Goal: Contribute content: Contribute content

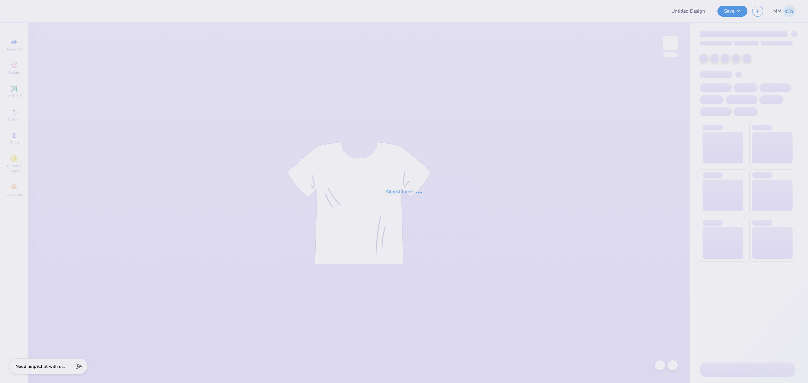
type input "Run for [PERSON_NAME] Tri Sigma Swag"
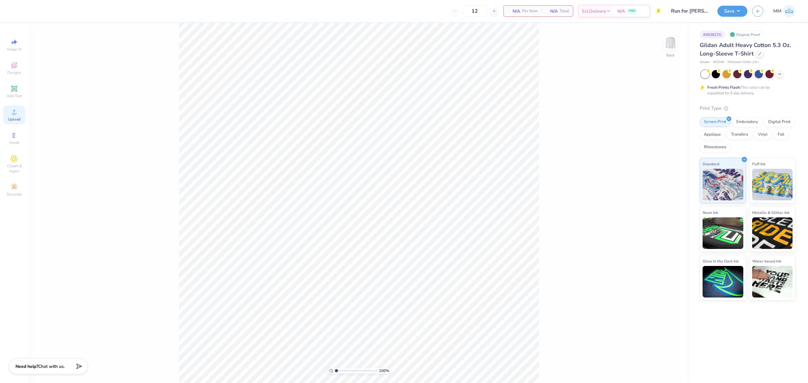
click at [9, 117] on span "Upload" at bounding box center [14, 119] width 13 height 5
click at [19, 120] on span "Upload" at bounding box center [14, 119] width 13 height 5
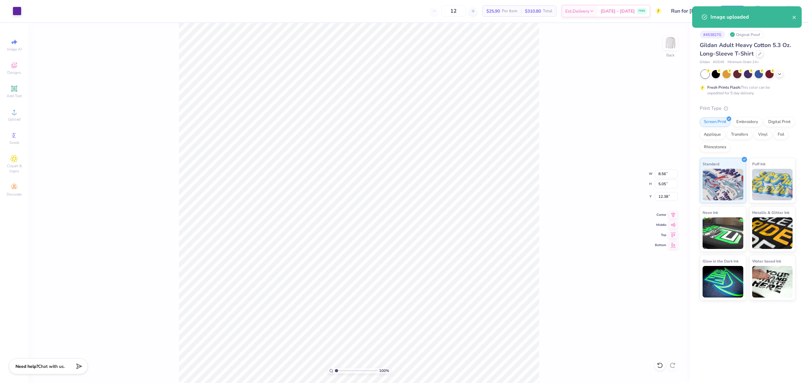
type input "8.56"
type input "5.05"
type input "7.05"
click at [666, 176] on input "8.56" at bounding box center [666, 173] width 23 height 9
type input "5.00"
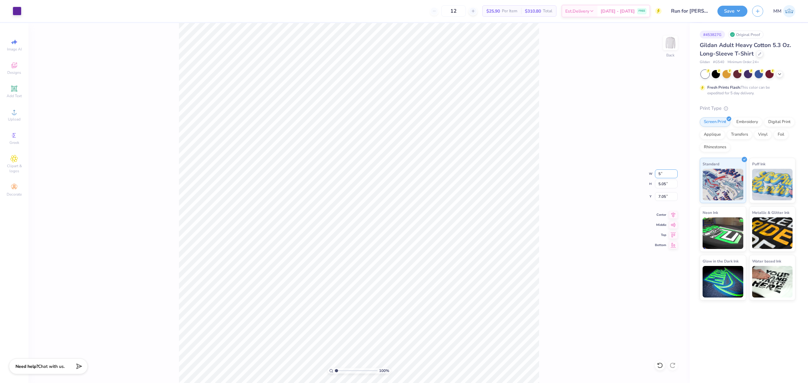
type input "2.95"
type input "8.10"
drag, startPoint x: 11, startPoint y: 90, endPoint x: 28, endPoint y: 102, distance: 21.1
click at [10, 90] on icon at bounding box center [14, 89] width 8 height 8
type input "5.96"
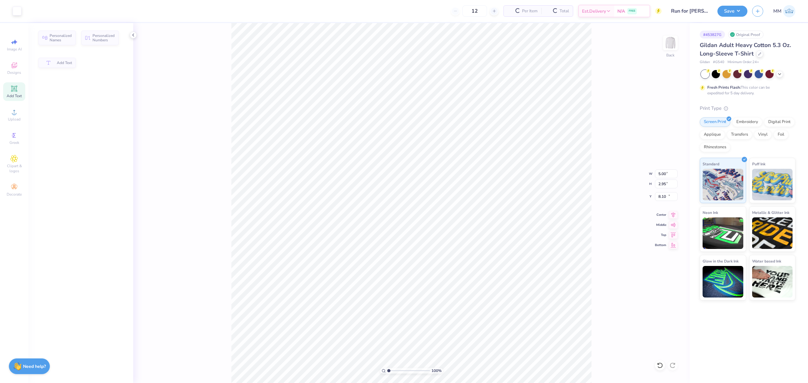
type input "1.72"
type input "12.14"
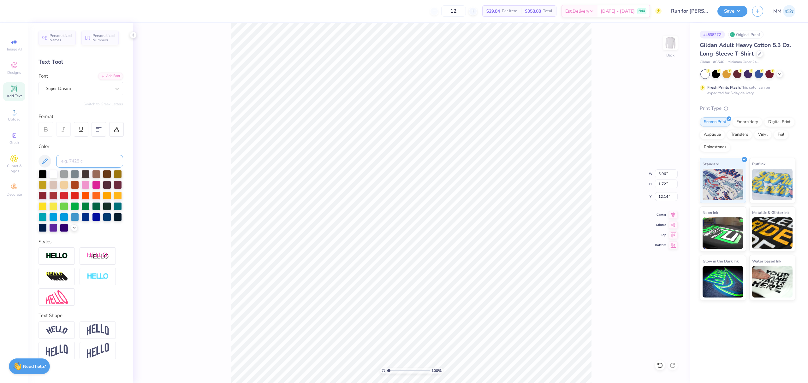
click at [72, 166] on input at bounding box center [89, 161] width 67 height 13
type input "267"
paste textarea "Run for [PERSON_NAME]"
type textarea "Run for [PERSON_NAME]"
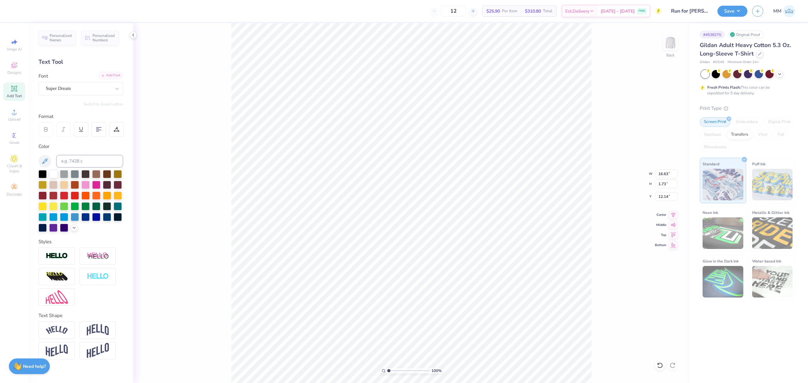
click at [105, 74] on div "Add Font" at bounding box center [110, 75] width 25 height 7
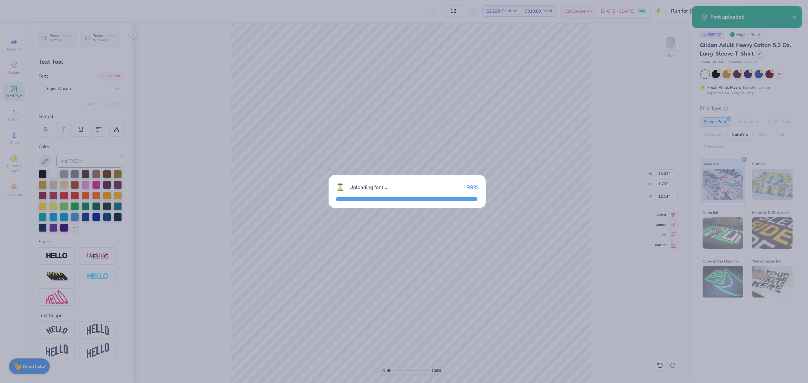
type input "11.17"
type input "2.14"
type input "11.93"
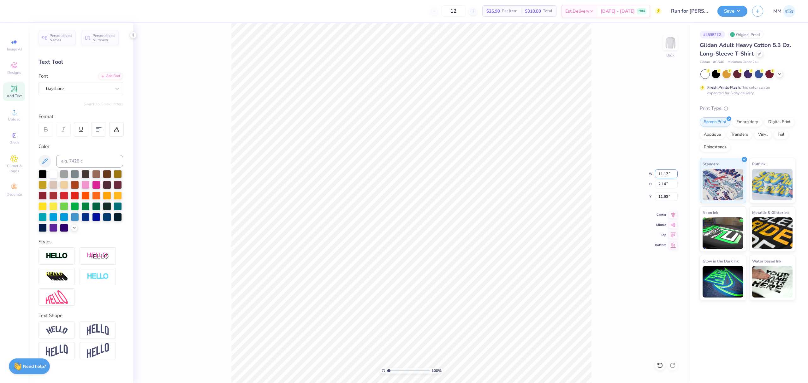
click at [665, 171] on input "11.17" at bounding box center [666, 173] width 23 height 9
type input "6.00"
type input "1.15"
type input "12.42"
type input "11.25"
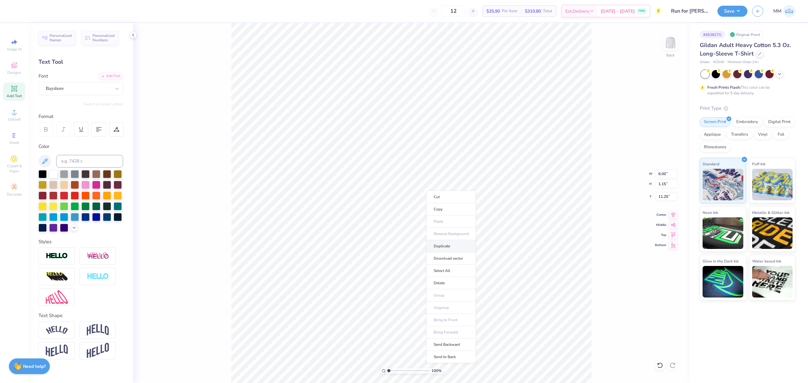
click at [449, 243] on li "Duplicate" at bounding box center [451, 246] width 50 height 12
type input "12.25"
click at [110, 78] on div "Add Font" at bounding box center [110, 75] width 25 height 7
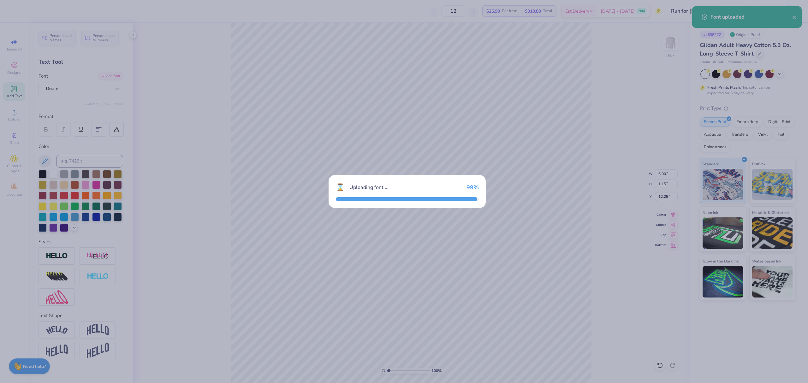
type input "5.42"
type input "0.90"
type input "12.38"
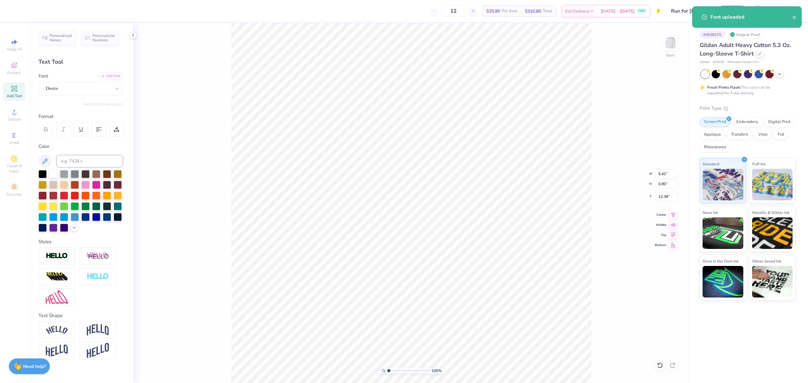
paste textarea "2025"
type textarea "2025"
drag, startPoint x: 391, startPoint y: 372, endPoint x: 398, endPoint y: 370, distance: 7.2
type input "2.63"
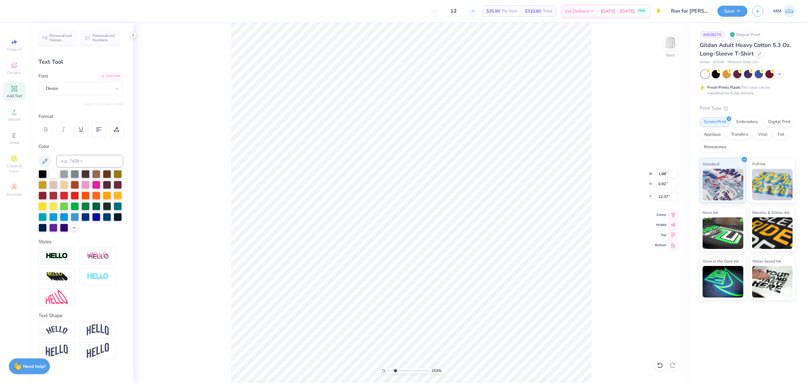
click at [395, 374] on input "range" at bounding box center [408, 371] width 43 height 6
type input "13.99"
type input "1.07"
type input "0.53"
click at [111, 122] on div at bounding box center [116, 129] width 15 height 15
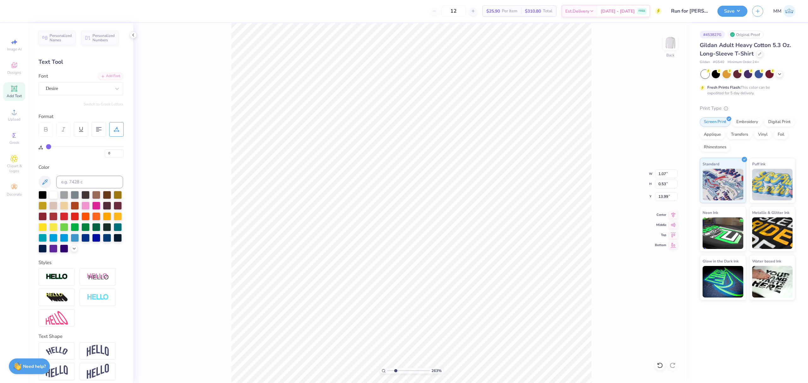
type input "4"
type input "5"
type input "7"
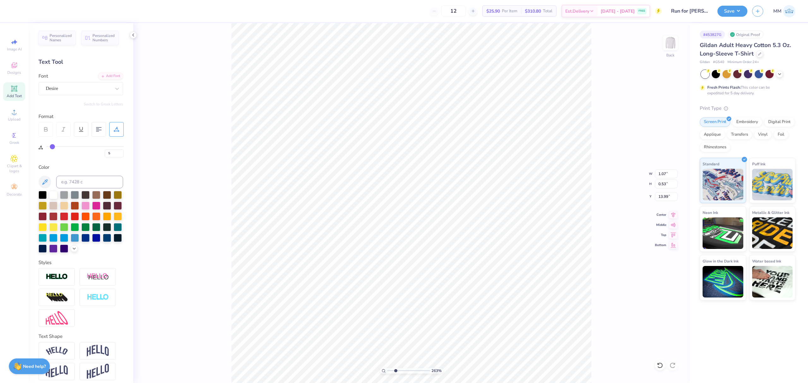
type input "7"
type input "8"
type input "12"
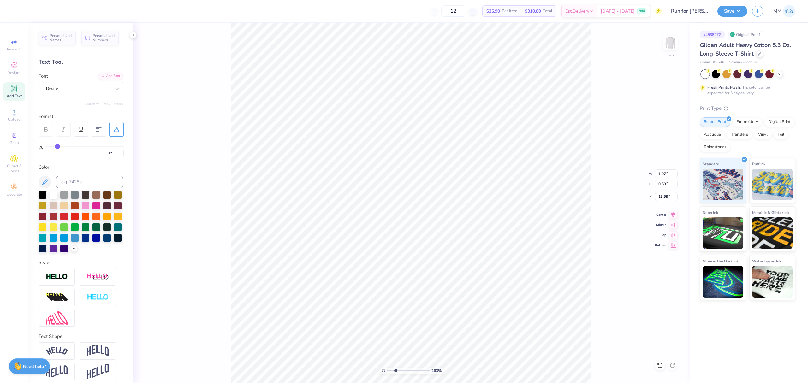
type input "15"
type input "19"
type input "22"
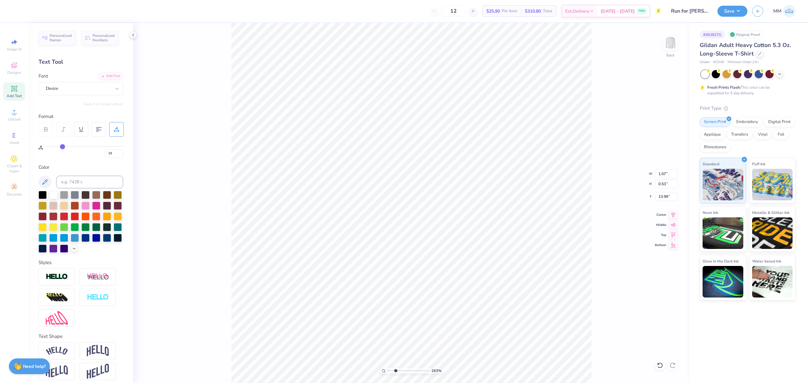
type input "22"
type input "24"
type input "25"
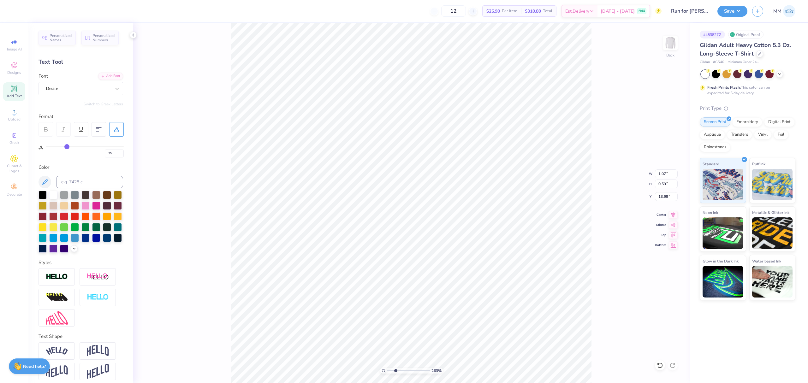
type input "26"
type input "27"
type input "30"
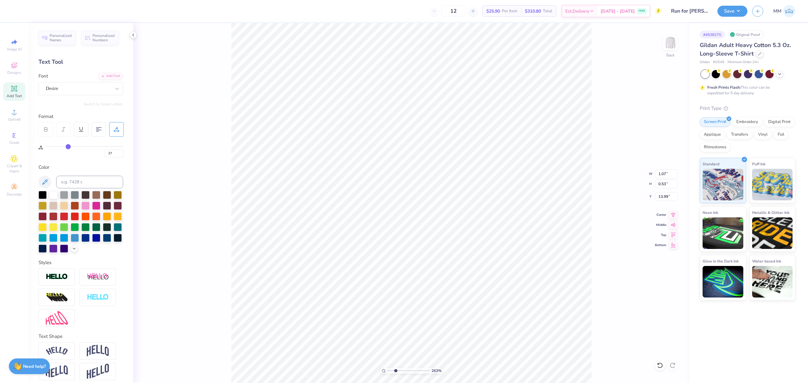
type input "30"
type input "33"
type input "37"
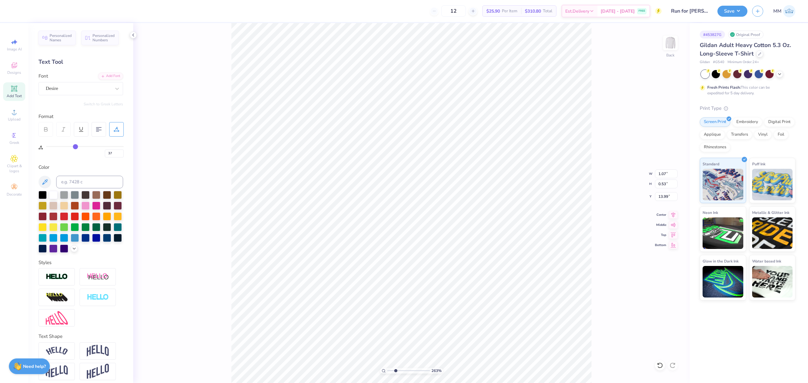
type input "40"
type input "41"
type input "43"
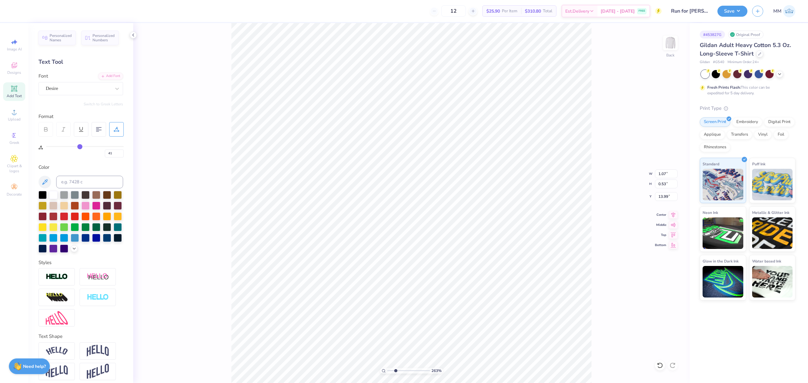
type input "43"
drag, startPoint x: 52, startPoint y: 146, endPoint x: 80, endPoint y: 148, distance: 28.1
type input "43"
click at [80, 147] on input "range" at bounding box center [85, 146] width 78 height 1
type input "2.04"
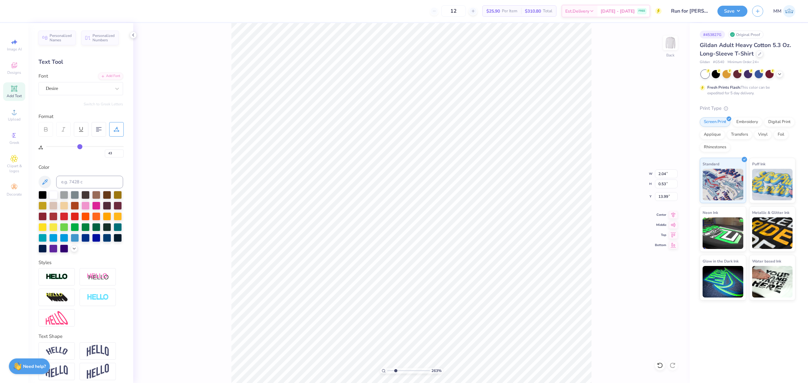
type input "45"
type input "47"
type input "50"
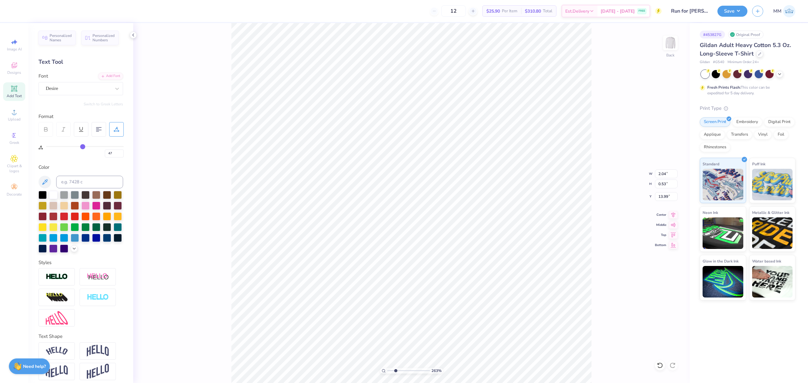
type input "50"
type input "52"
type input "56"
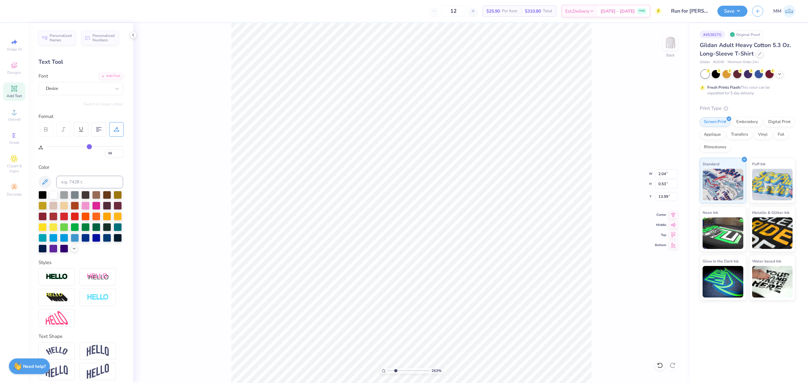
type input "59"
type input "62"
type input "64"
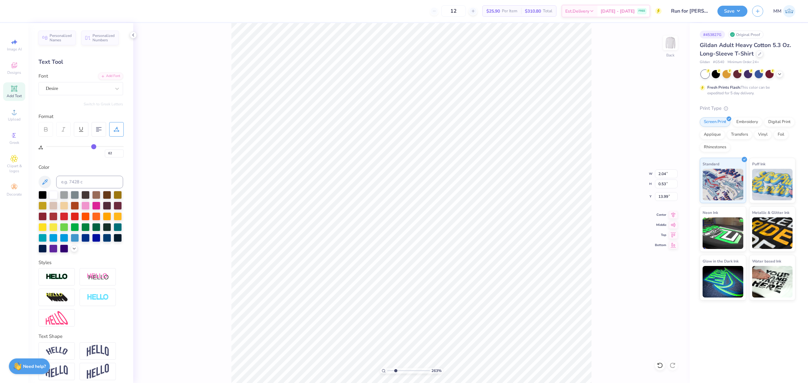
type input "64"
type input "66"
type input "67"
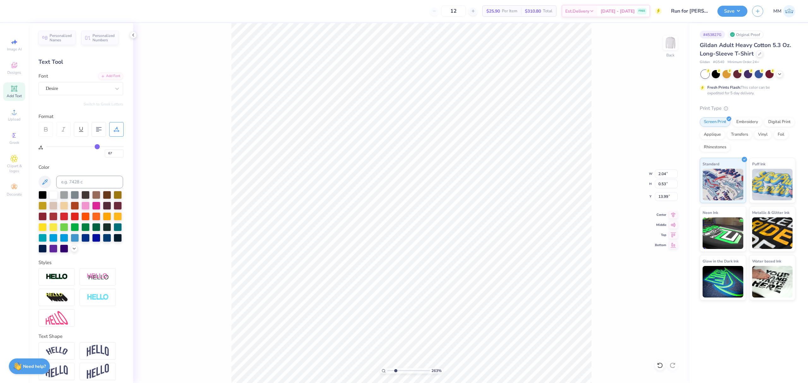
drag, startPoint x: 81, startPoint y: 147, endPoint x: 100, endPoint y: 151, distance: 19.3
type input "67"
click at [97, 147] on input "range" at bounding box center [85, 146] width 78 height 1
type input "2.58"
type input "12.21"
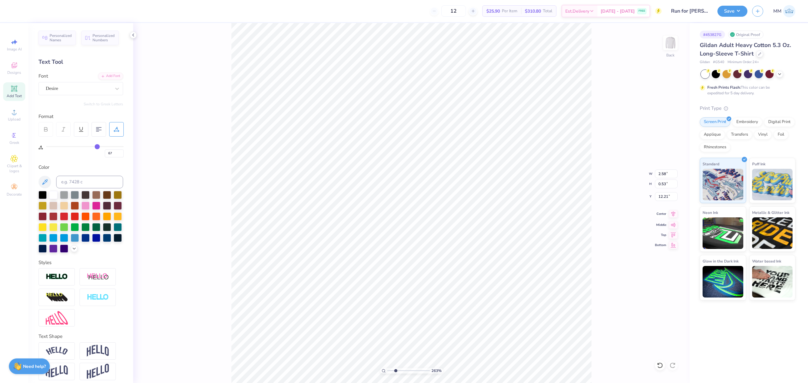
click at [672, 214] on icon at bounding box center [673, 214] width 9 height 8
type input "6.00"
type input "1.15"
type input "11.24"
type input "0"
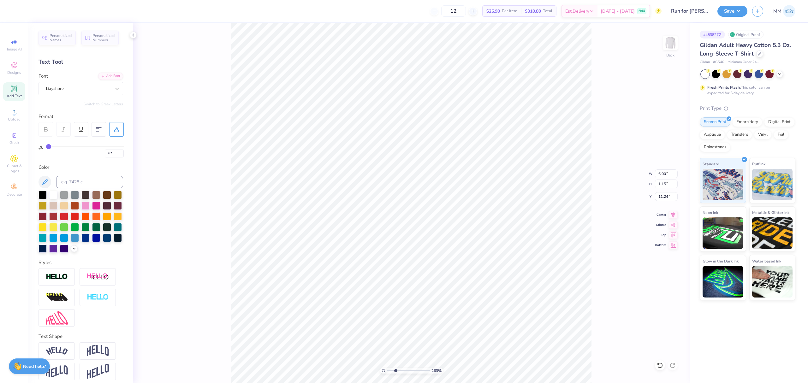
type input "0"
click at [674, 215] on icon at bounding box center [673, 214] width 9 height 8
type input "5.00"
type input "2.95"
type input "8.10"
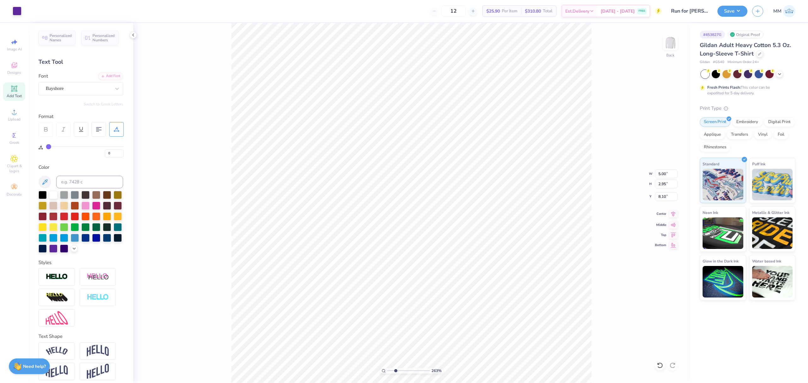
click at [672, 216] on icon at bounding box center [673, 214] width 9 height 8
type input "67"
type input "2.14"
type input "0.44"
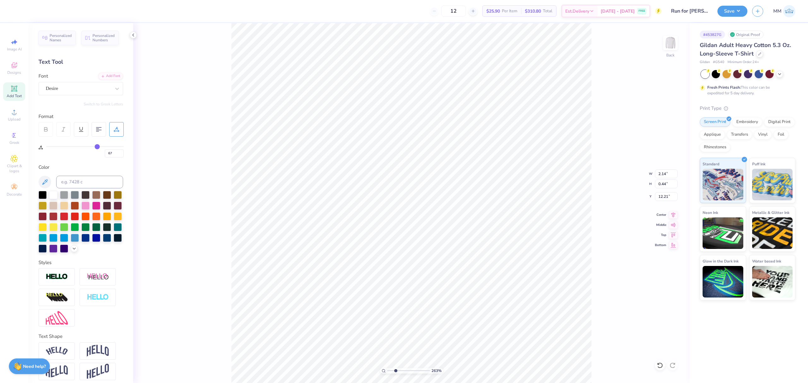
type input "66"
type input "69"
type input "74"
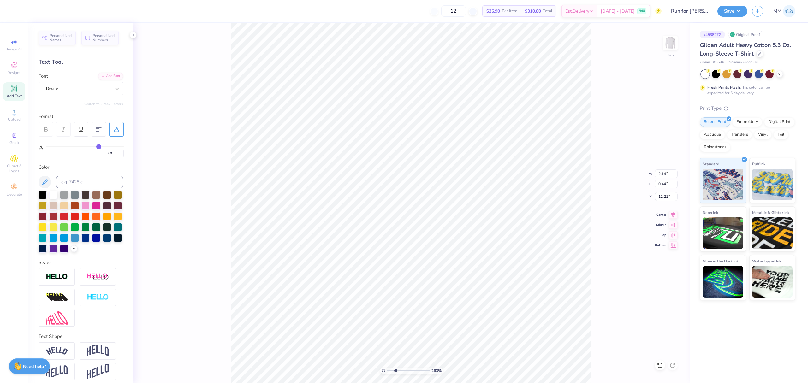
type input "74"
type input "78"
type input "80"
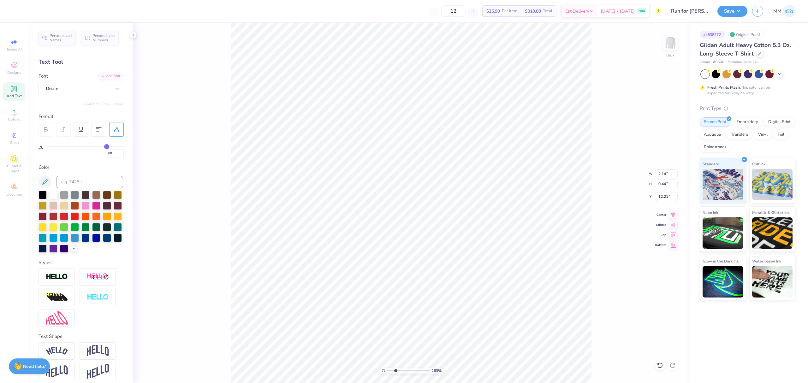
type input "81"
type input "82"
drag, startPoint x: 96, startPoint y: 144, endPoint x: 110, endPoint y: 147, distance: 14.1
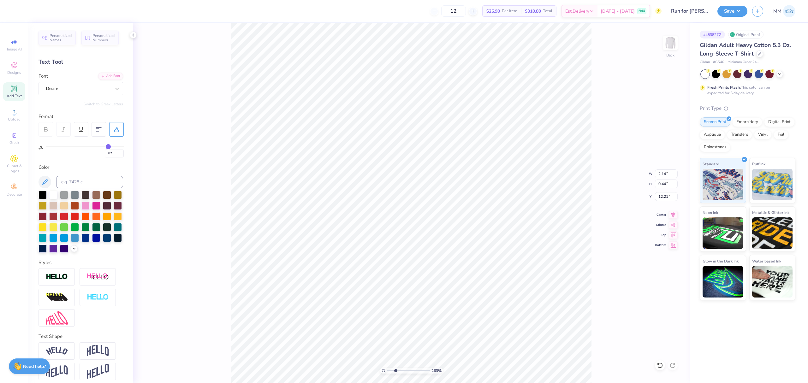
type input "83"
click at [109, 147] on input "range" at bounding box center [85, 146] width 78 height 1
type input "83"
type input "2.44"
click at [674, 216] on icon at bounding box center [673, 214] width 9 height 8
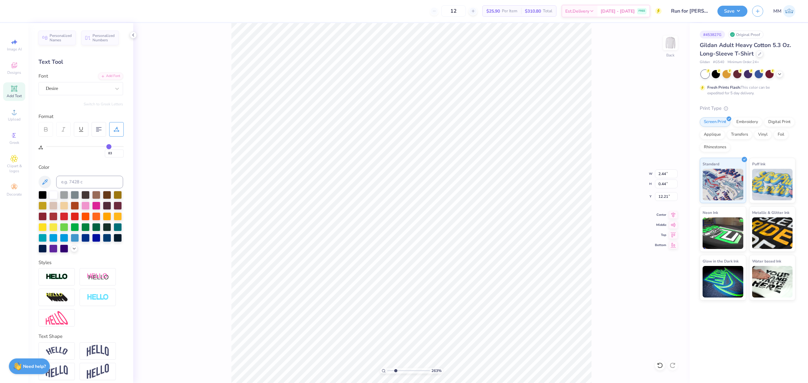
type input "84"
type input "89"
type input "98"
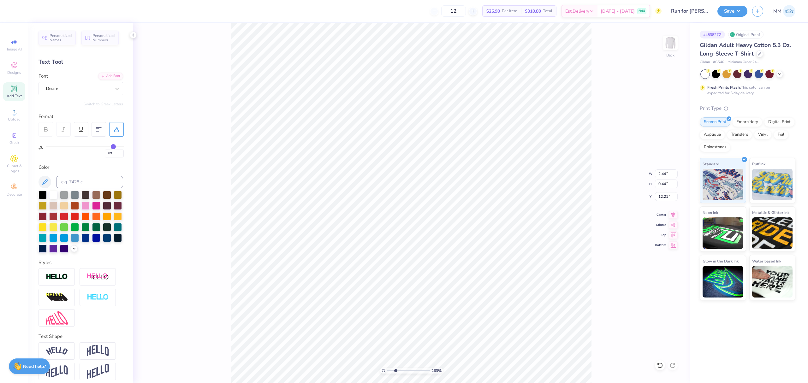
type input "98"
type input "100"
drag, startPoint x: 109, startPoint y: 146, endPoint x: 159, endPoint y: 149, distance: 50.6
type input "100"
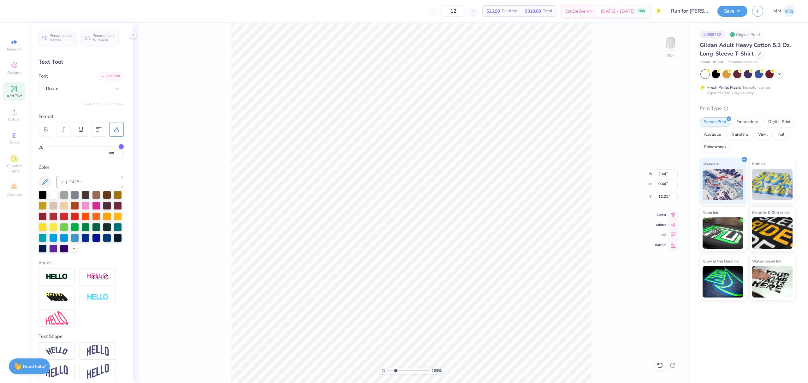
click at [124, 147] on input "range" at bounding box center [85, 146] width 78 height 1
type input "2.76"
click at [670, 214] on icon at bounding box center [673, 214] width 9 height 8
click at [674, 215] on icon at bounding box center [673, 214] width 9 height 8
drag, startPoint x: 394, startPoint y: 373, endPoint x: 369, endPoint y: 365, distance: 26.6
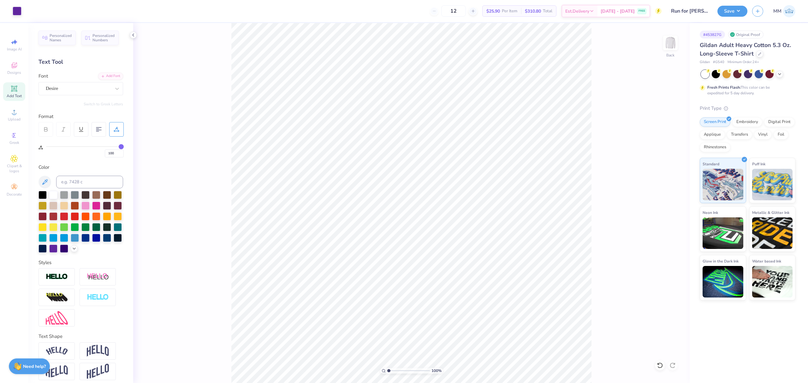
type input "1"
click at [387, 368] on input "range" at bounding box center [408, 371] width 43 height 6
click at [662, 174] on input "6.00" at bounding box center [666, 173] width 23 height 9
type input "3.50"
type input "2.71"
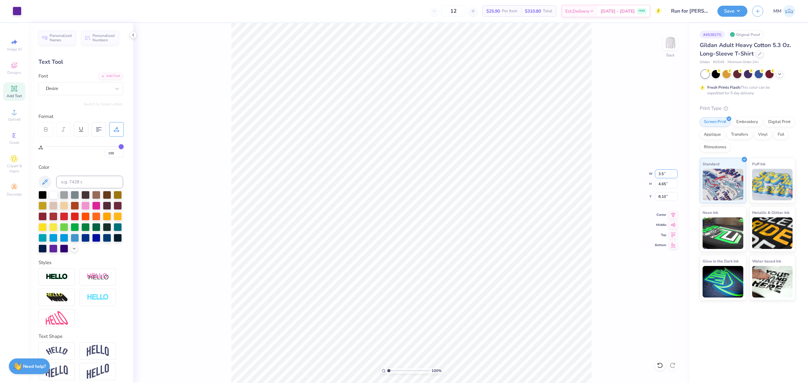
type input "9.06"
click at [432, 202] on li "Copy" at bounding box center [438, 204] width 50 height 12
click at [663, 197] on input "3.58" at bounding box center [666, 196] width 23 height 9
type input "3.00"
click at [669, 39] on img at bounding box center [670, 42] width 25 height 25
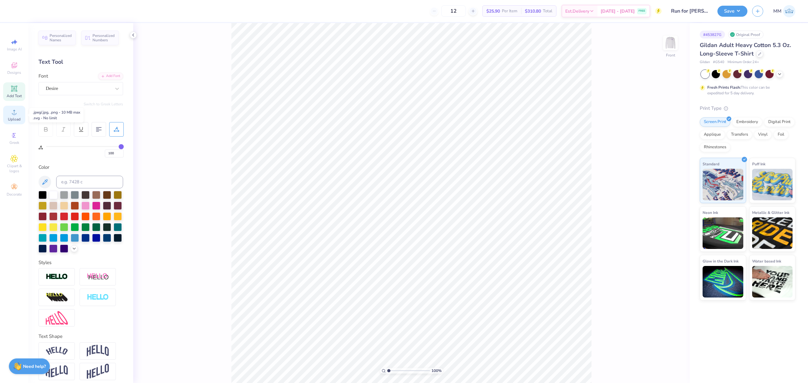
click at [15, 114] on icon at bounding box center [14, 112] width 4 height 4
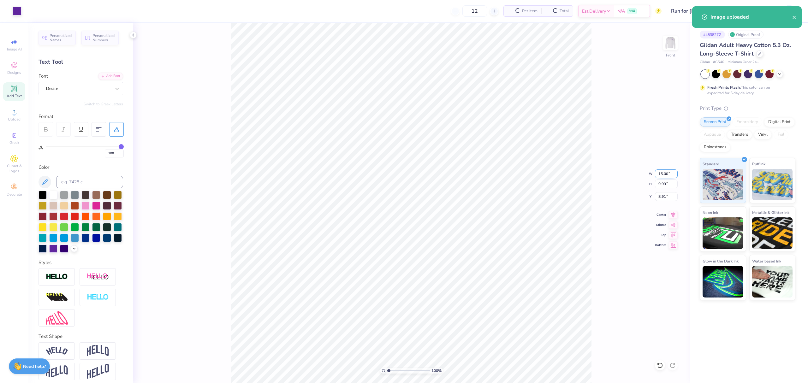
click at [663, 173] on input "15.00" at bounding box center [666, 173] width 23 height 9
type input "12.00"
type input "7.95"
type input "9.90"
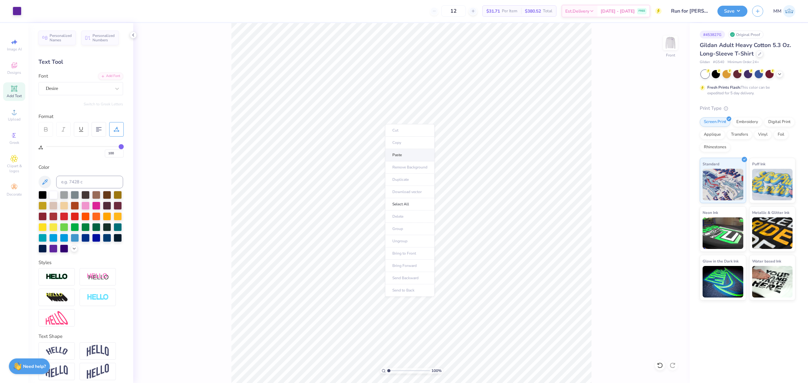
click at [400, 151] on li "Paste" at bounding box center [410, 155] width 50 height 12
type input "0"
type input "0.85"
type input "12.00"
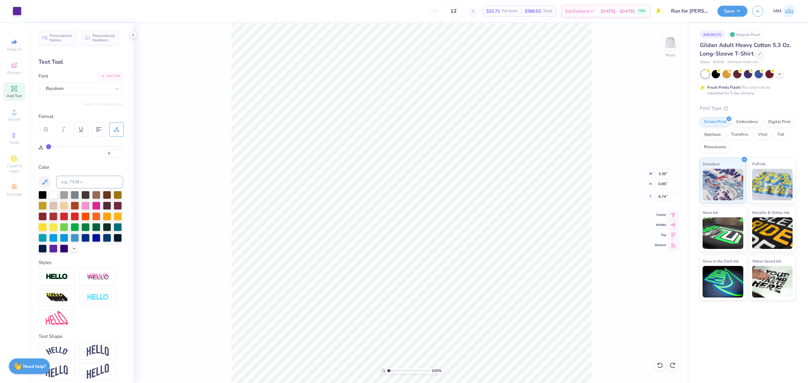
type input "7.95"
type input "9.90"
drag, startPoint x: 673, startPoint y: 170, endPoint x: 667, endPoint y: 173, distance: 6.5
click at [673, 170] on input "12.00" at bounding box center [666, 173] width 23 height 9
type input "10.00"
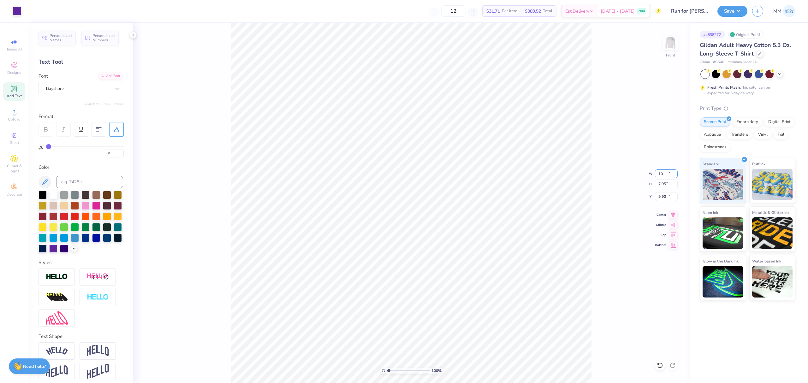
type input "6.62"
type input "10.56"
type input "10.24"
type input "2.57"
type input "16.79"
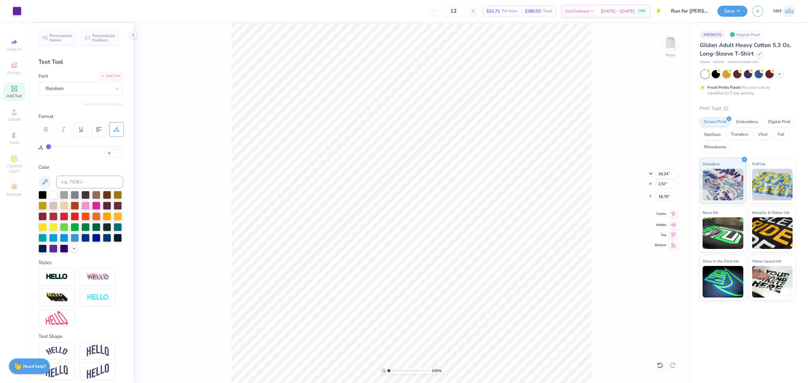
click at [672, 212] on icon at bounding box center [673, 214] width 9 height 8
type input "8.79"
type input "10.56"
type input "100"
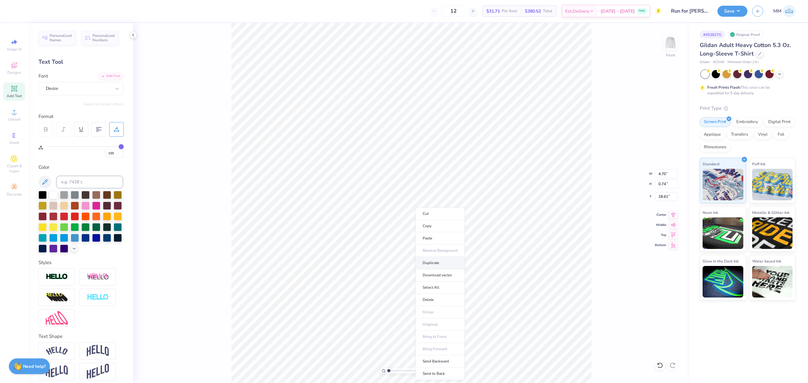
click at [436, 264] on li "Duplicate" at bounding box center [440, 263] width 50 height 12
type input "9.33"
paste textarea "TRI SIGMA"
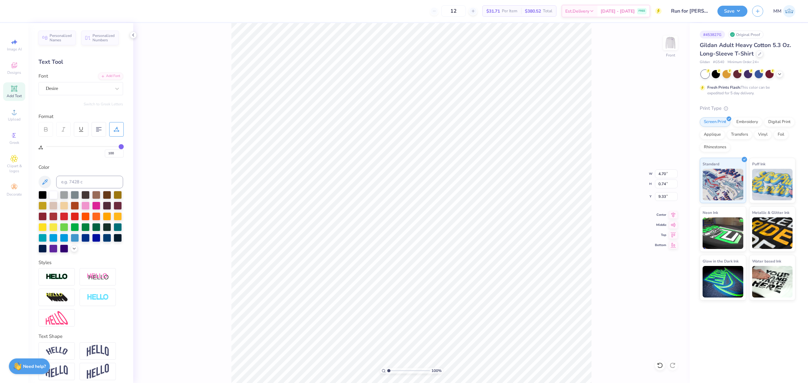
type textarea "TRI SIGMA"
type input "98"
type input "94"
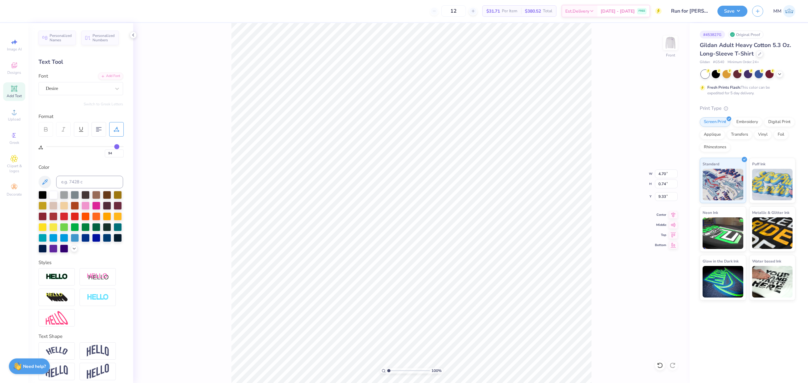
type input "90"
type input "85"
type input "80"
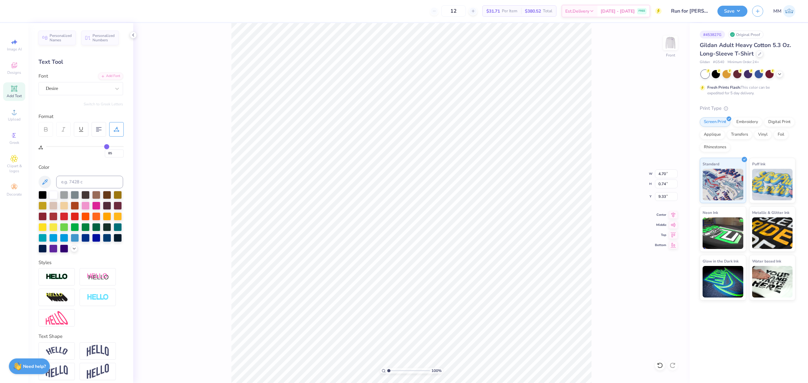
type input "80"
type input "77"
type input "74"
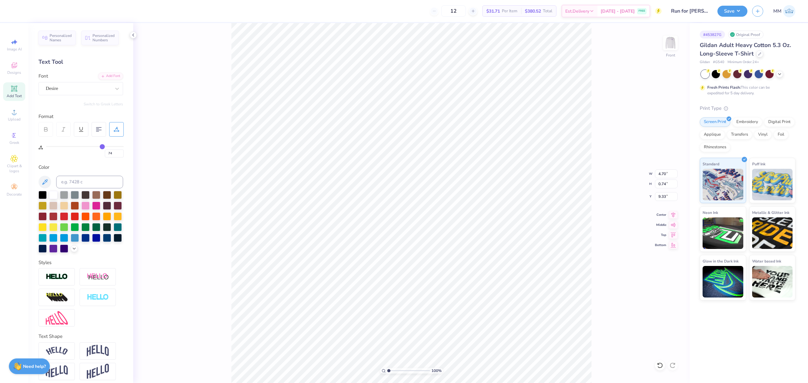
type input "72"
type input "67"
type input "61"
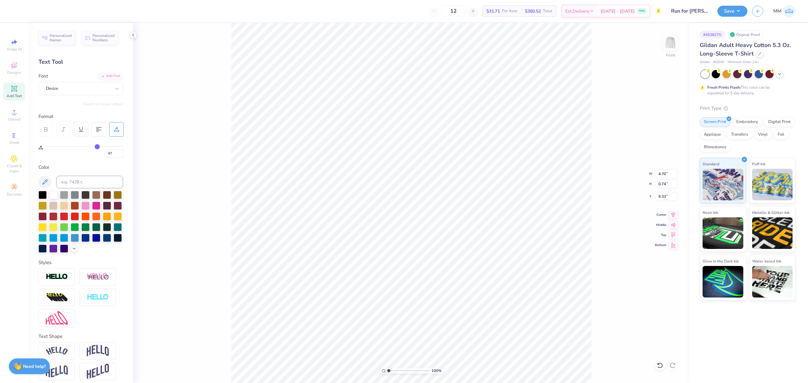
type input "61"
type input "54"
type input "46"
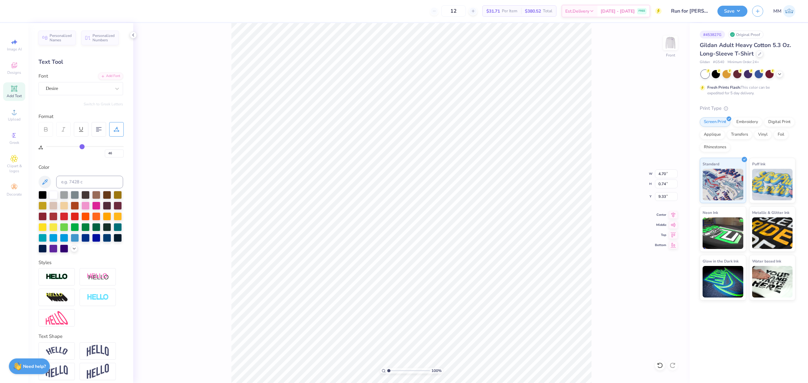
type input "40"
type input "37"
type input "36"
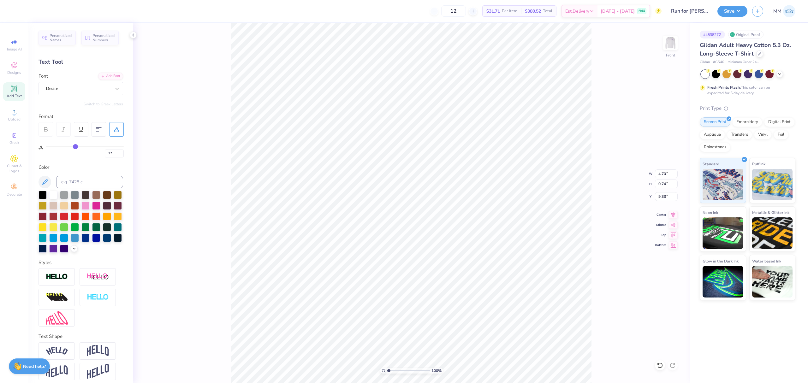
type input "36"
type input "34"
type input "31"
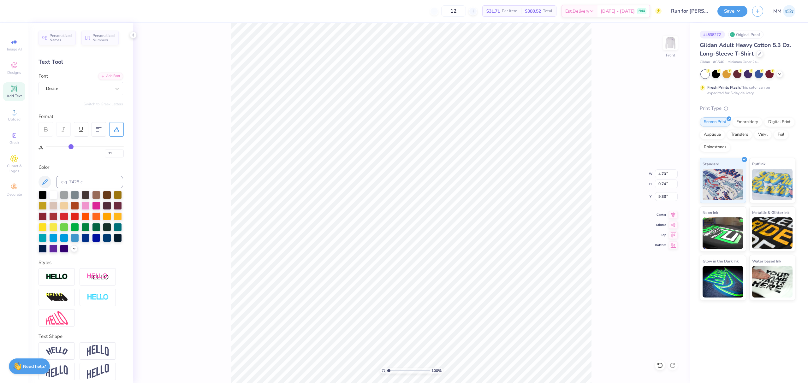
type input "26"
type input "17"
type input "7"
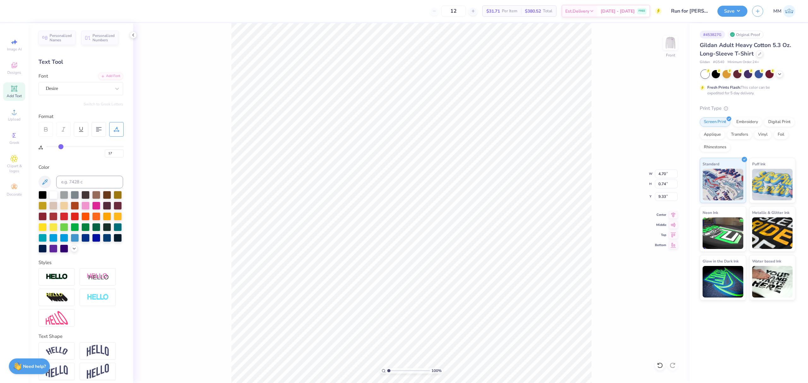
type input "7"
type input "0"
drag, startPoint x: 120, startPoint y: 146, endPoint x: 30, endPoint y: 144, distance: 90.0
type input "0"
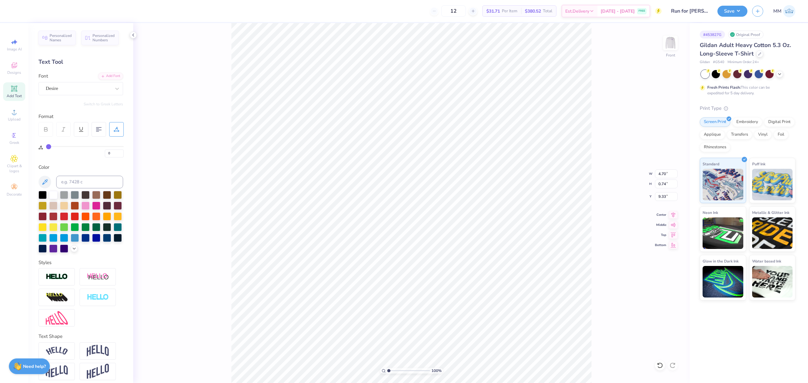
click at [46, 146] on input "range" at bounding box center [85, 146] width 78 height 1
type input "5.28"
type input "1.27"
click at [674, 213] on icon at bounding box center [673, 213] width 4 height 5
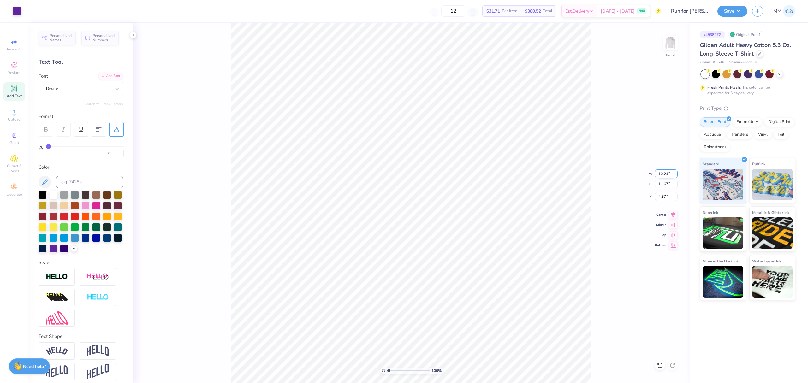
click at [664, 173] on input "10.24" at bounding box center [666, 173] width 23 height 9
click at [657, 363] on icon at bounding box center [660, 365] width 6 height 6
click at [664, 199] on input "4.57" at bounding box center [666, 196] width 23 height 9
drag, startPoint x: 672, startPoint y: 214, endPoint x: 632, endPoint y: 218, distance: 40.0
click at [671, 214] on icon at bounding box center [673, 215] width 9 height 8
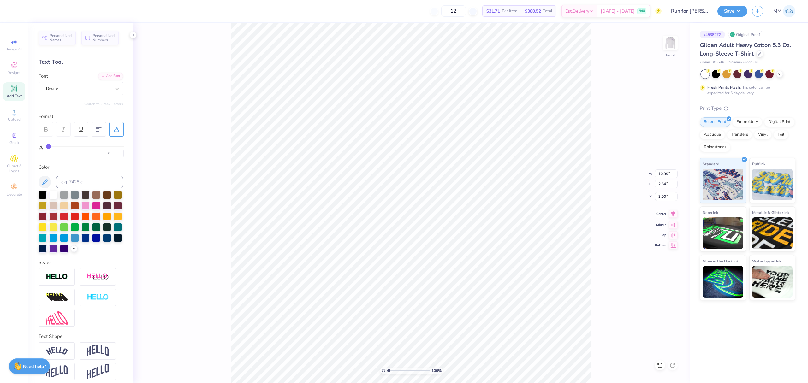
click at [672, 216] on icon at bounding box center [673, 214] width 9 height 8
drag, startPoint x: 643, startPoint y: 214, endPoint x: 601, endPoint y: 201, distance: 43.9
click at [638, 214] on div "100 % Front W 10.99 10.99 " H 11.62 11.62 " Y 3.00 3.00 " Center Middle Top Bot…" at bounding box center [411, 203] width 556 height 360
click at [672, 212] on icon at bounding box center [673, 214] width 9 height 8
click at [661, 172] on input "10.99" at bounding box center [666, 173] width 23 height 9
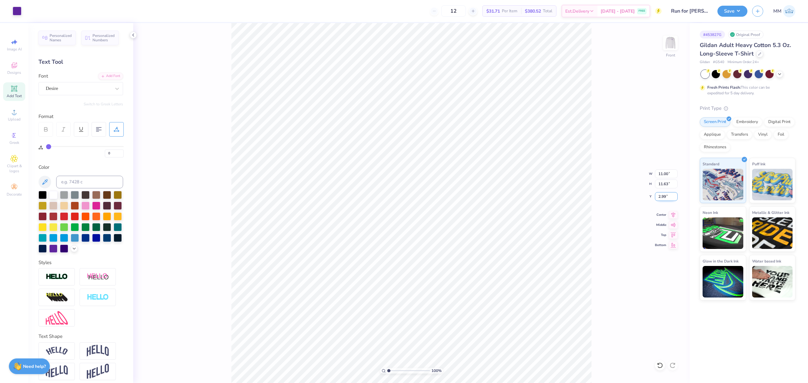
click at [663, 200] on input "2.99" at bounding box center [666, 196] width 23 height 9
click at [736, 7] on button "Save" at bounding box center [732, 10] width 30 height 11
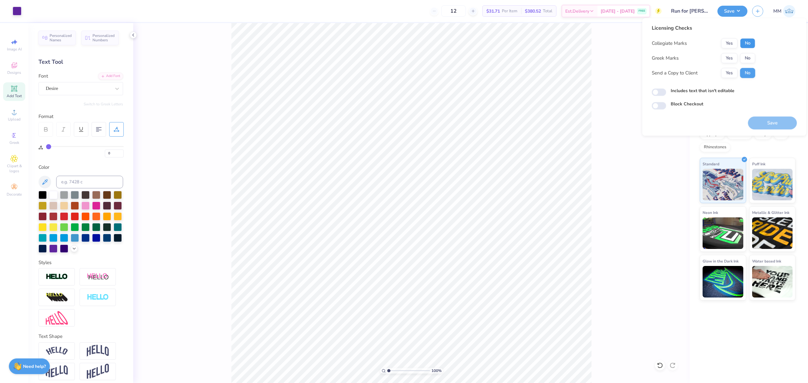
click at [743, 41] on button "No" at bounding box center [747, 43] width 15 height 10
click at [731, 57] on button "Yes" at bounding box center [729, 58] width 16 height 10
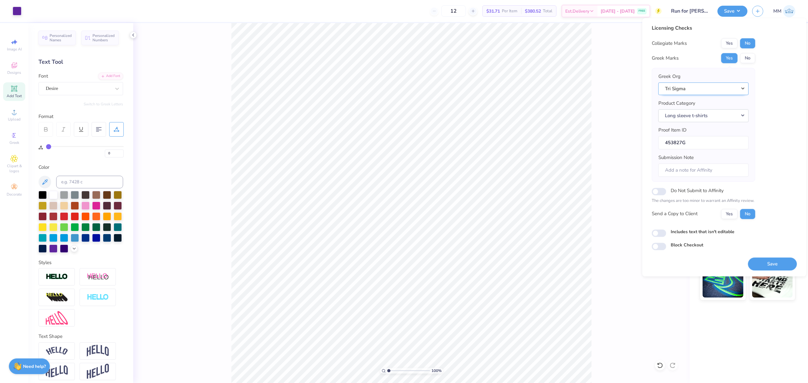
click at [711, 90] on button "Tri Sigma" at bounding box center [703, 88] width 90 height 13
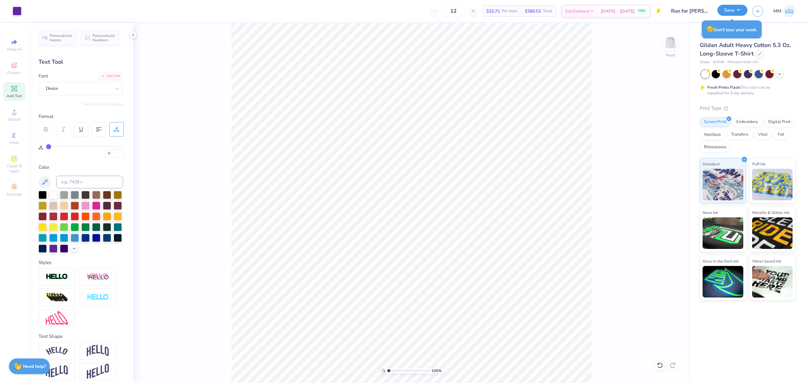
click at [728, 7] on button "Save" at bounding box center [732, 10] width 30 height 11
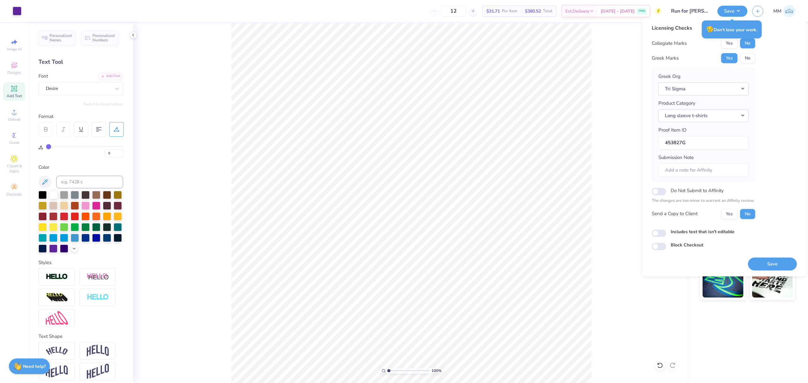
click at [710, 235] on label "Includes text that isn't editable" at bounding box center [703, 232] width 64 height 7
click at [666, 235] on input "Includes text that isn't editable" at bounding box center [659, 233] width 15 height 8
click at [759, 267] on button "Save" at bounding box center [772, 264] width 49 height 13
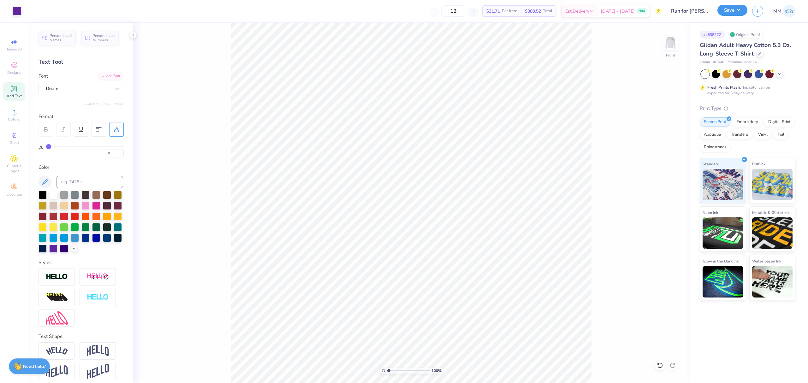
click at [725, 13] on button "Save" at bounding box center [732, 10] width 30 height 11
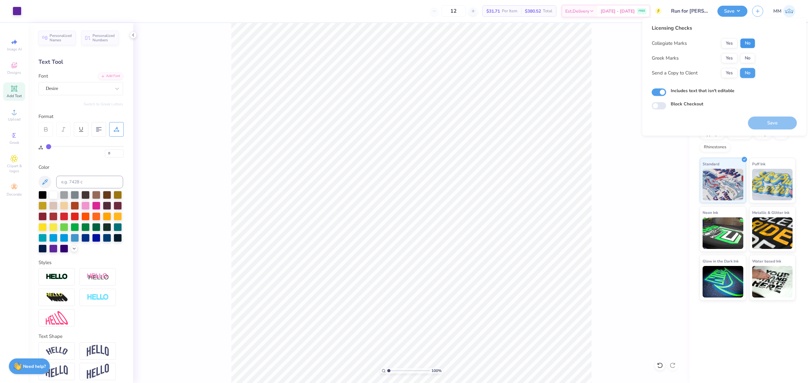
click at [746, 41] on button "No" at bounding box center [747, 43] width 15 height 10
click at [730, 54] on button "Yes" at bounding box center [729, 58] width 16 height 10
